Goal: Contribute content: Add original content to the website for others to see

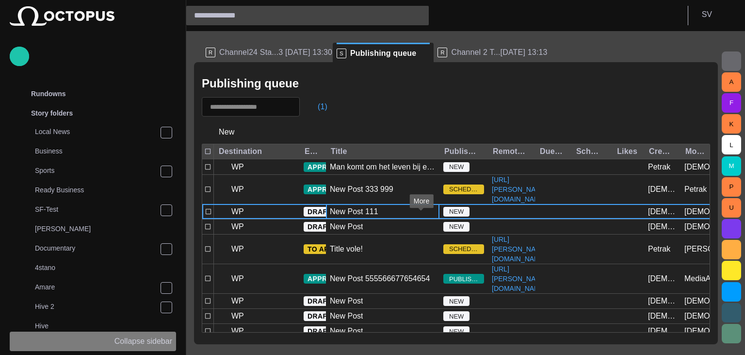
click at [155, 337] on p "Collapse sidebar" at bounding box center [143, 341] width 58 height 12
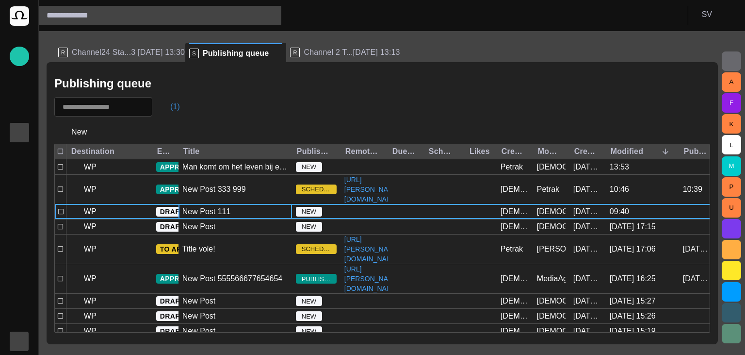
click at [170, 105] on span "button" at bounding box center [166, 107] width 10 height 10
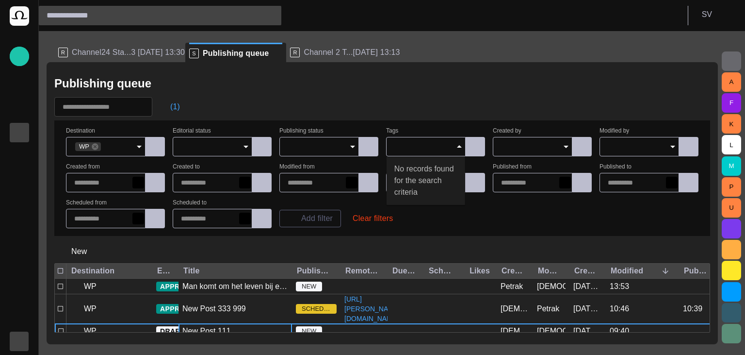
click at [425, 152] on div at bounding box center [426, 146] width 80 height 19
click at [457, 104] on div "(1)" at bounding box center [382, 106] width 656 height 19
click at [170, 106] on span "button" at bounding box center [166, 107] width 10 height 10
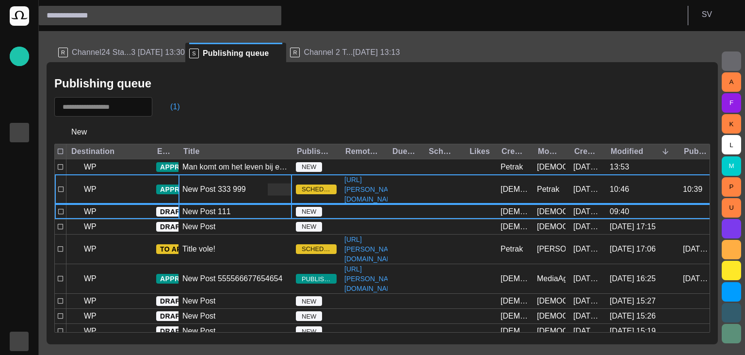
click at [196, 185] on div "New Post 333 999" at bounding box center [236, 189] width 114 height 29
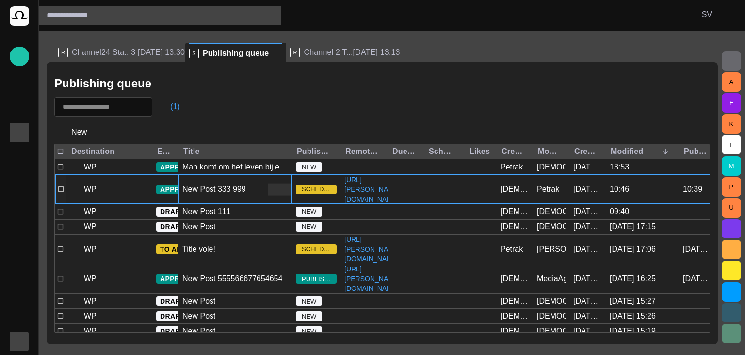
click at [196, 185] on div "New Post 333 999" at bounding box center [236, 189] width 114 height 29
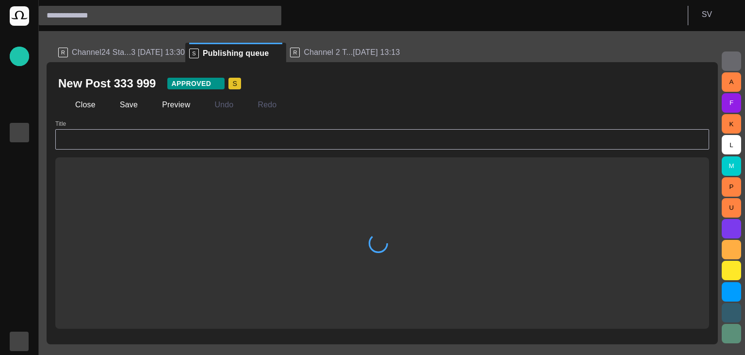
type input "**********"
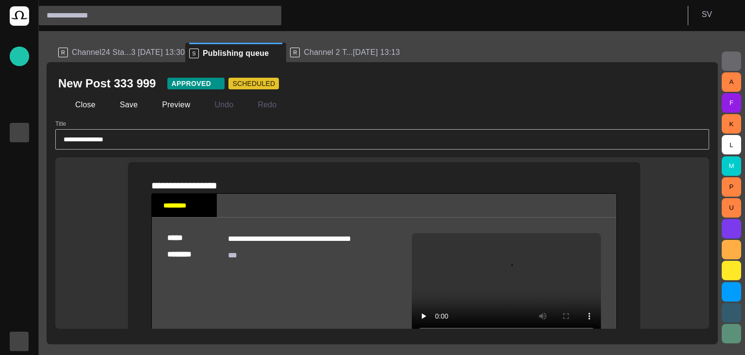
scroll to position [2, 0]
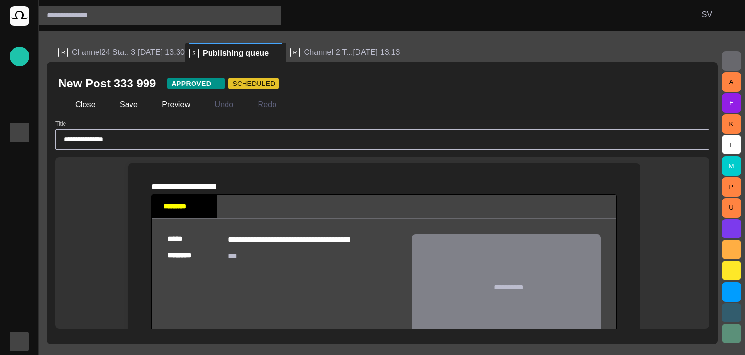
click at [698, 82] on span "button" at bounding box center [697, 84] width 10 height 10
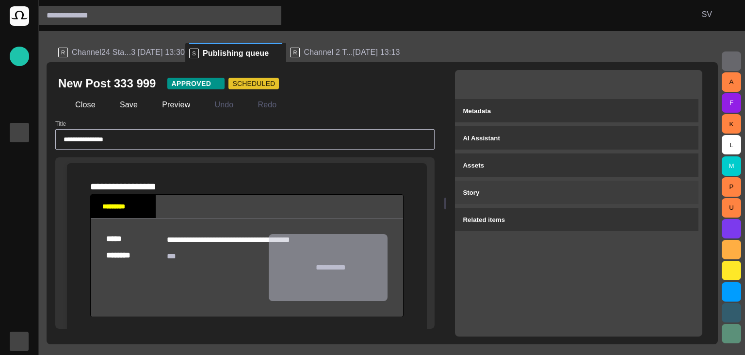
click at [566, 191] on div "Story" at bounding box center [577, 192] width 228 height 12
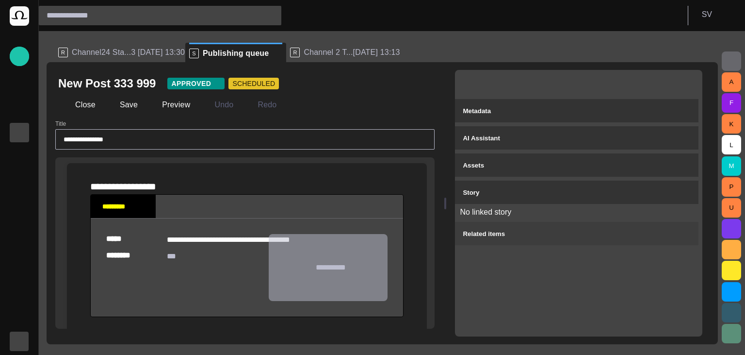
click at [563, 240] on button "Related items" at bounding box center [577, 233] width 244 height 23
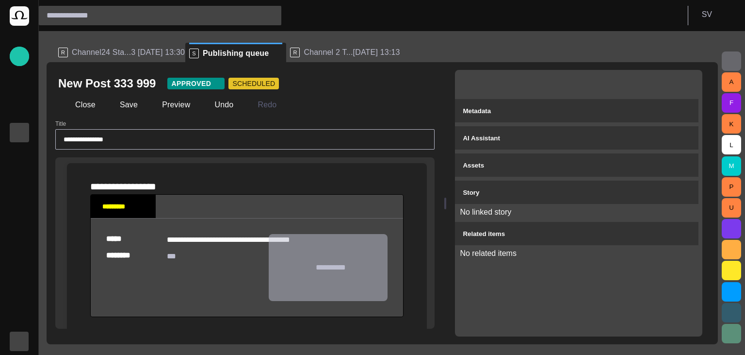
click at [242, 194] on div "**********" at bounding box center [246, 187] width 313 height 16
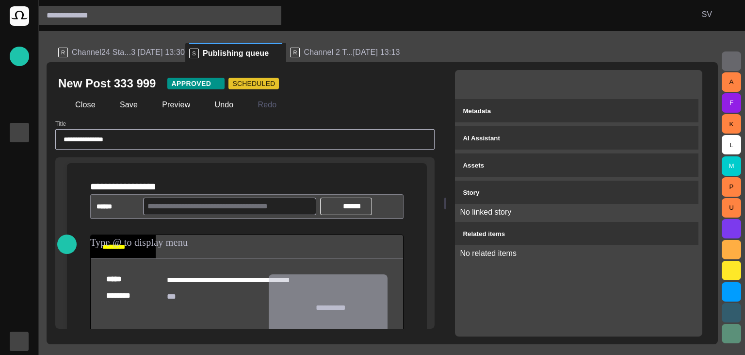
click at [193, 214] on input "text" at bounding box center [229, 206] width 164 height 16
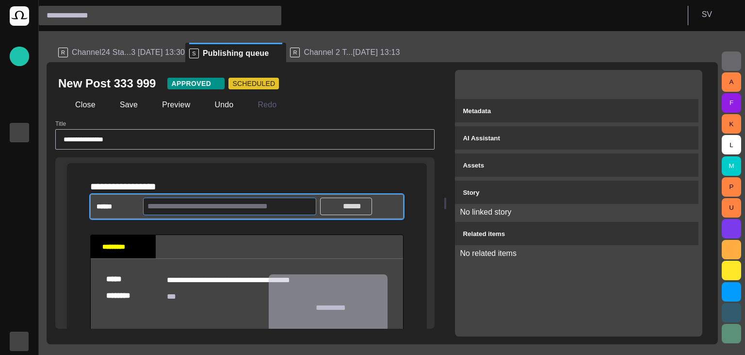
click at [340, 215] on button "******" at bounding box center [346, 205] width 52 height 17
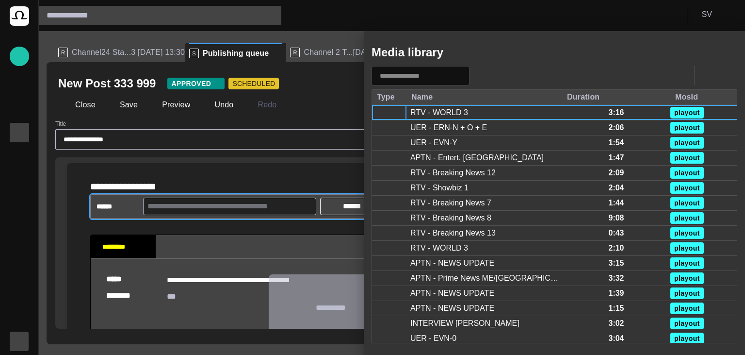
click at [296, 180] on div at bounding box center [372, 177] width 745 height 355
